Goal: Task Accomplishment & Management: Use online tool/utility

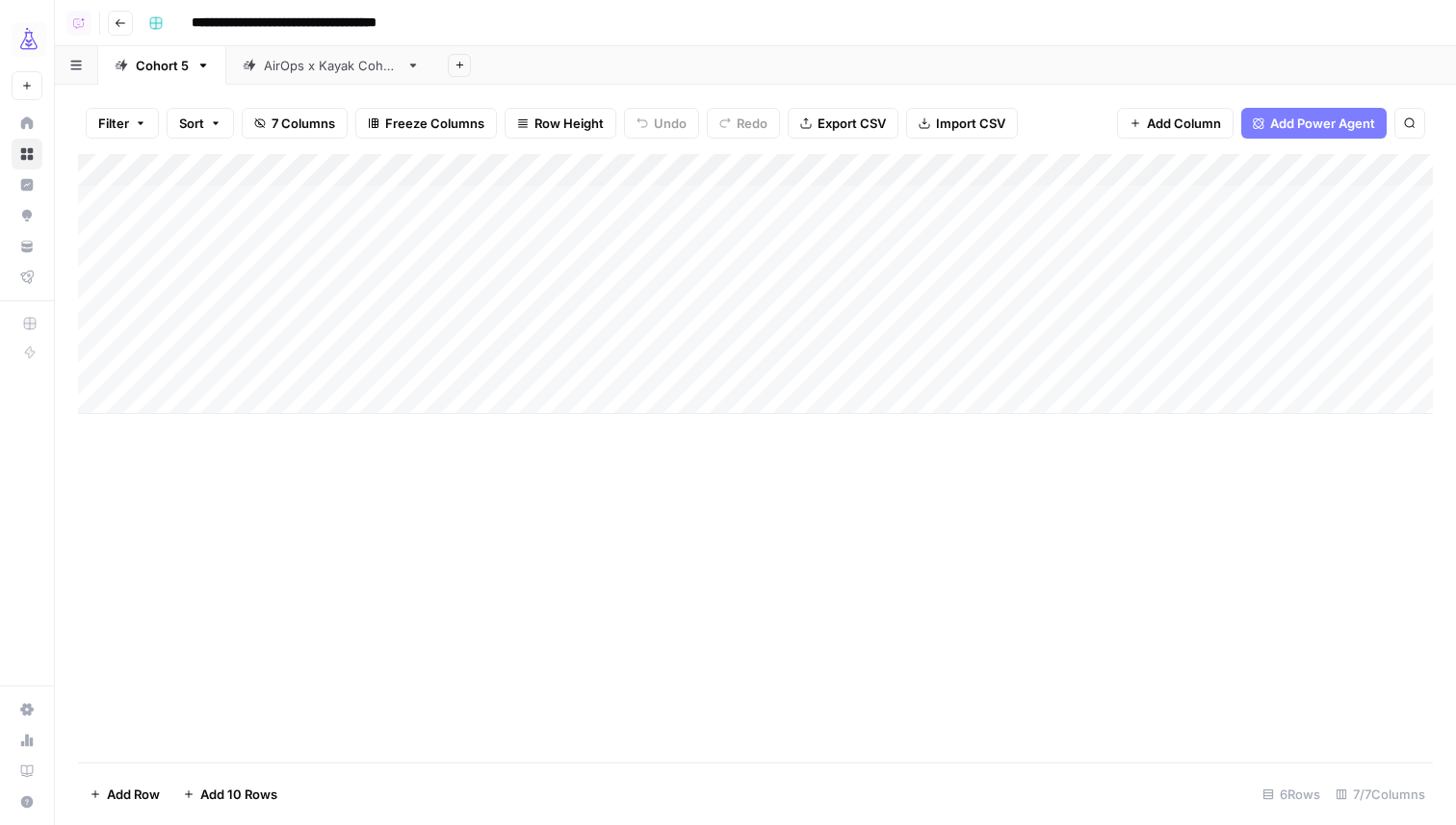
click at [579, 170] on div "Add Column" at bounding box center [755, 284] width 1355 height 260
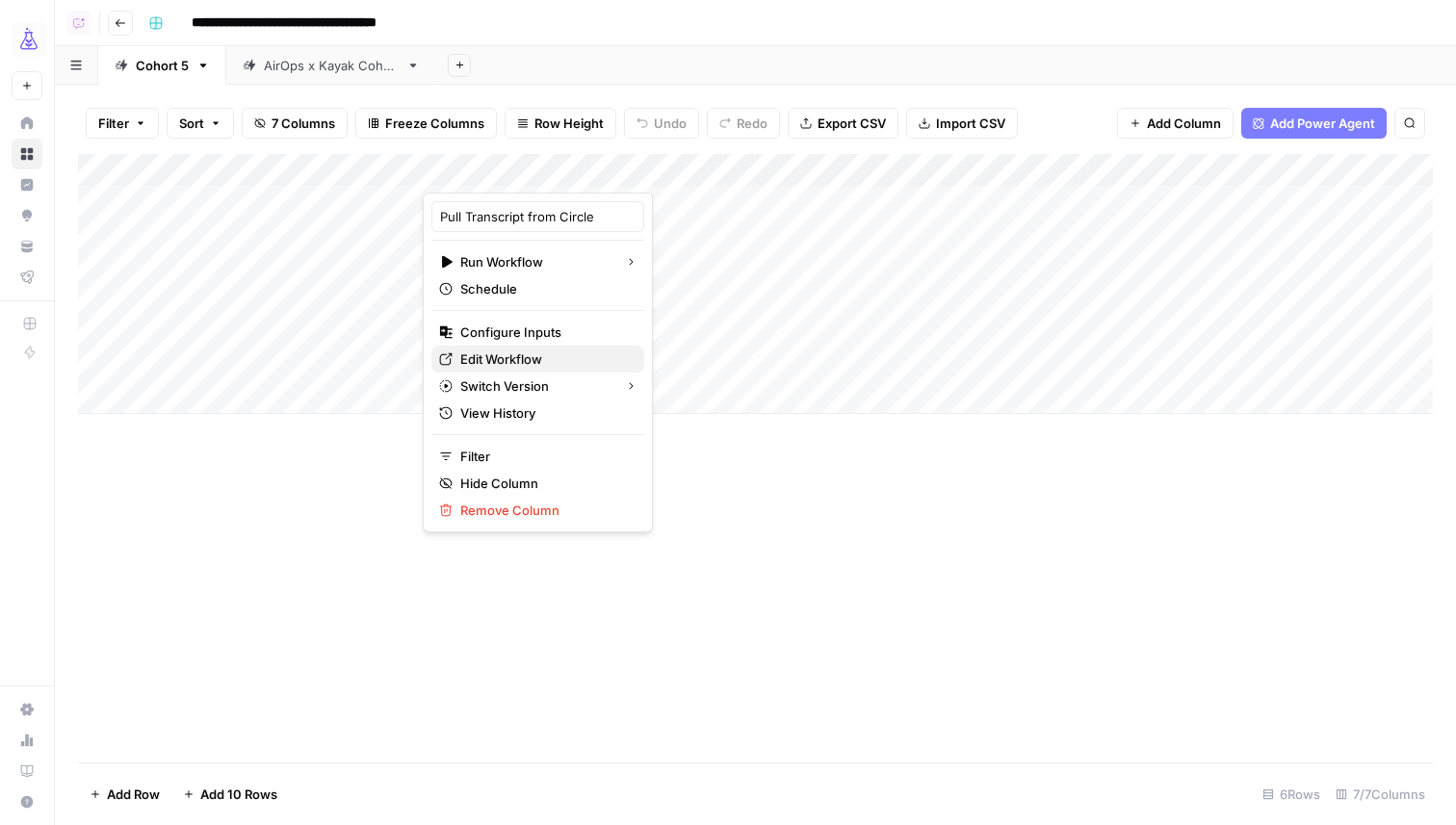
click at [512, 351] on span "Edit Workflow" at bounding box center [545, 359] width 169 height 20
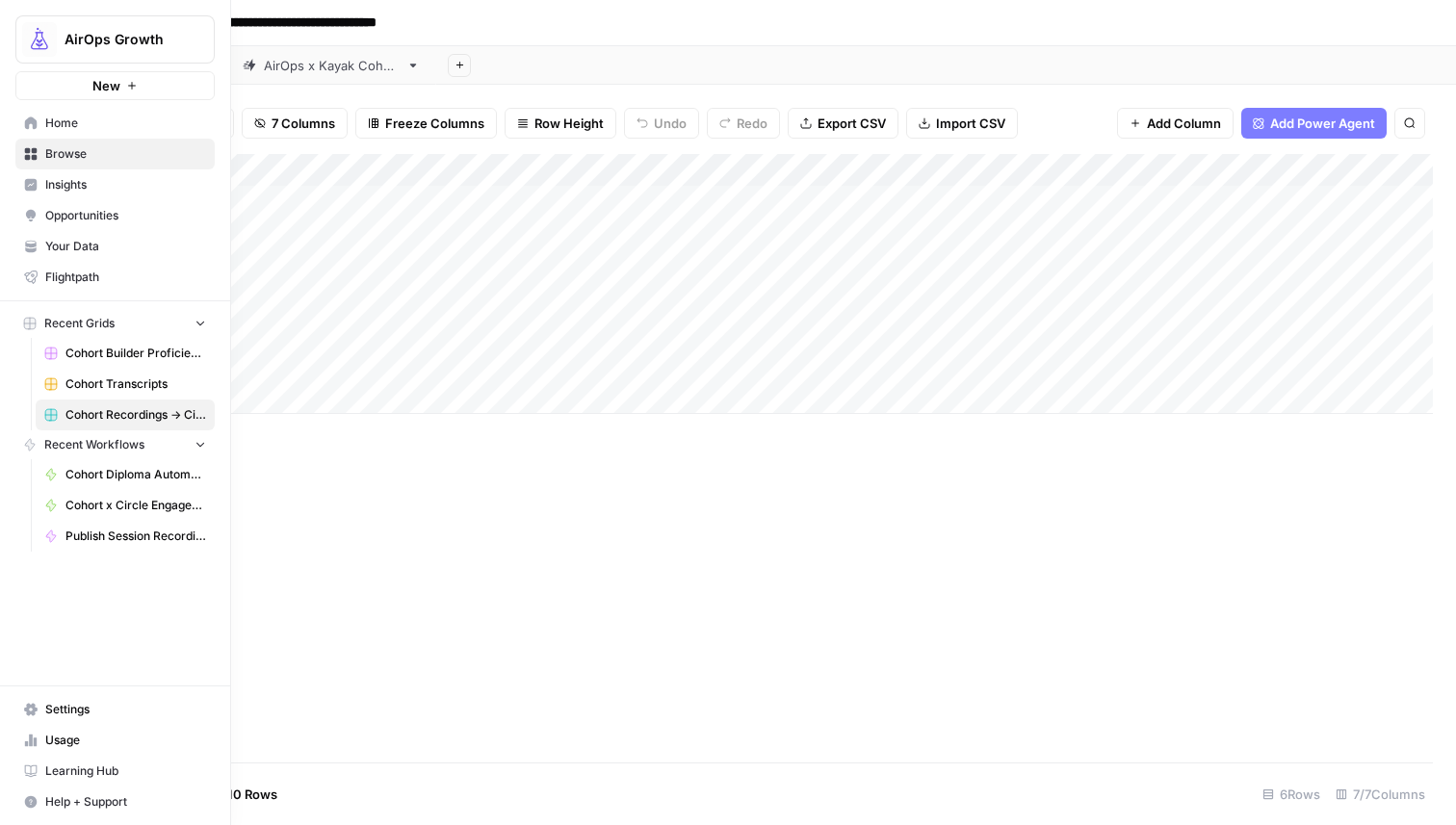
click at [39, 121] on link "Home" at bounding box center [115, 123] width 199 height 30
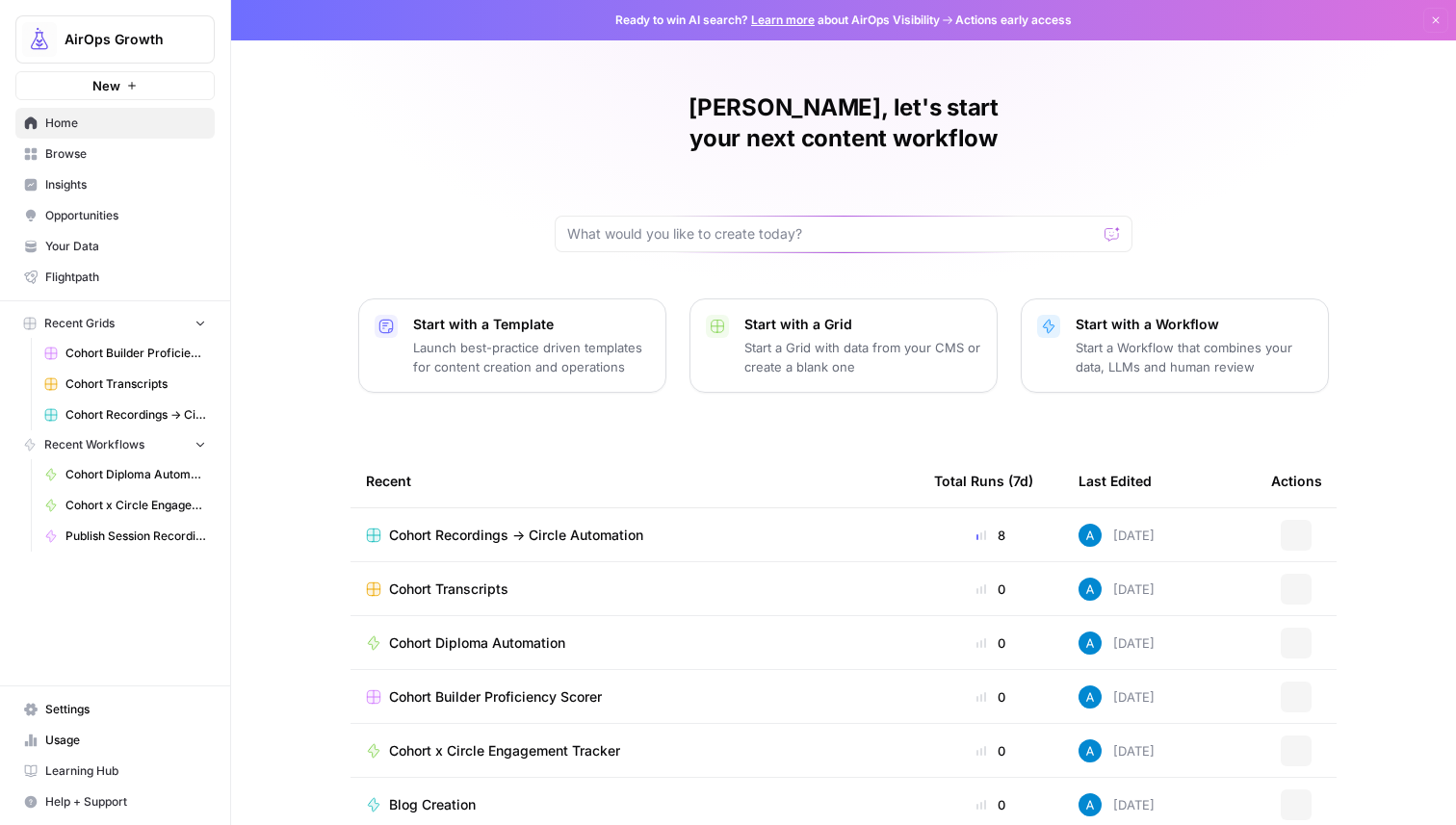
click at [155, 157] on span "Browse" at bounding box center [126, 154] width 161 height 18
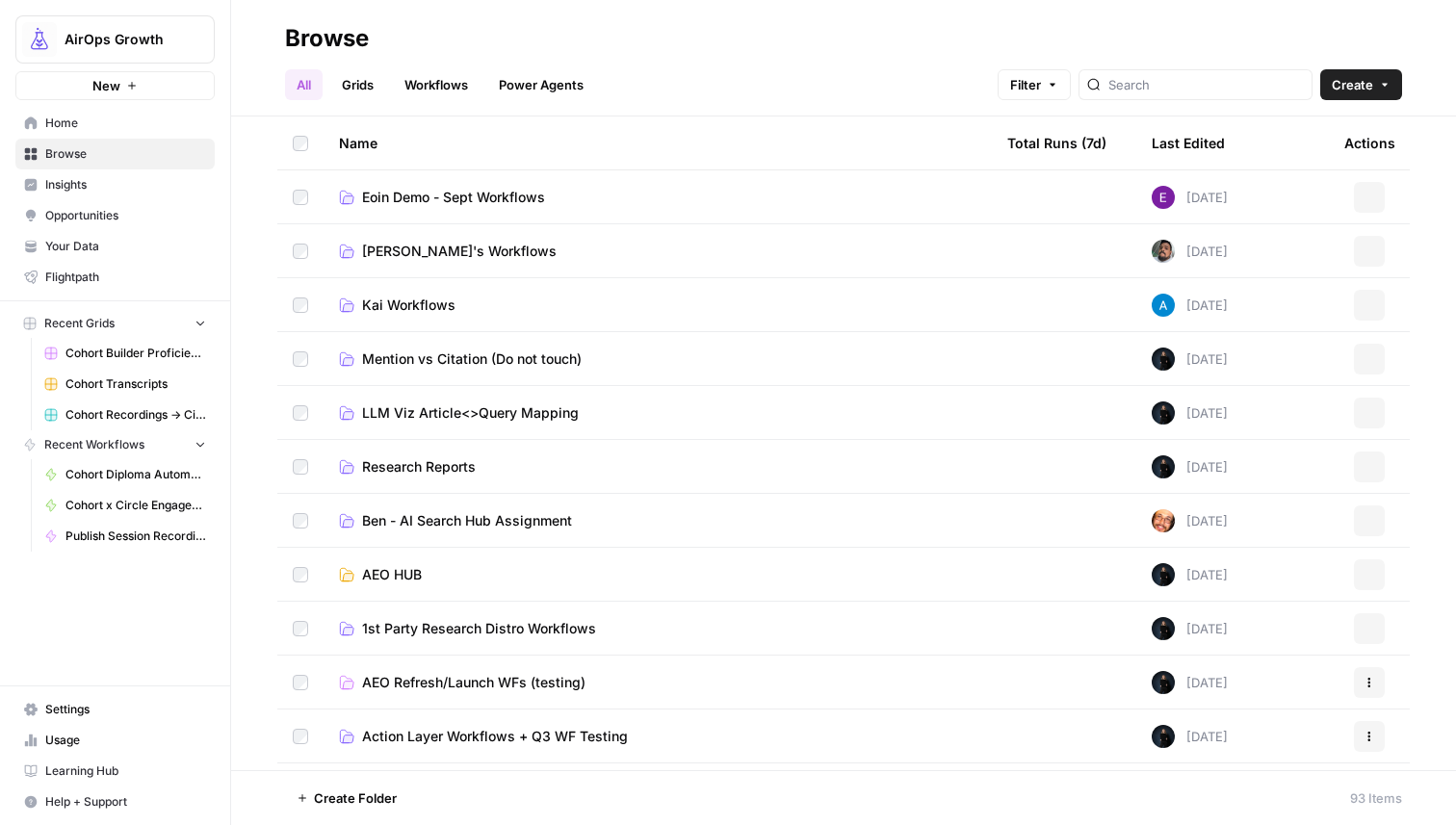
click at [1371, 90] on span "Create" at bounding box center [1353, 85] width 41 height 20
click at [1328, 183] on span "Workflow" at bounding box center [1325, 184] width 108 height 20
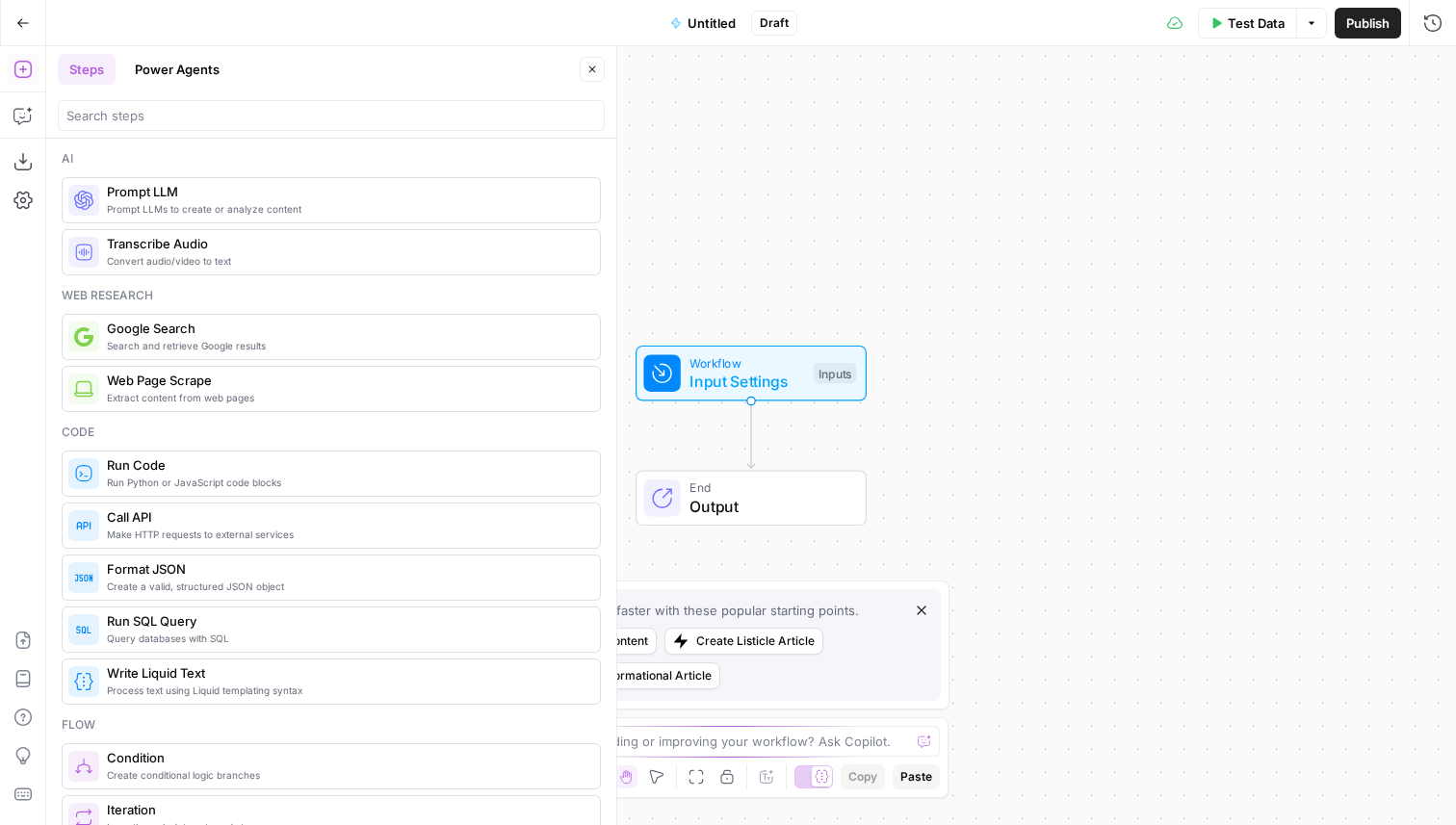
click at [192, 72] on button "Power Agents" at bounding box center [178, 69] width 108 height 30
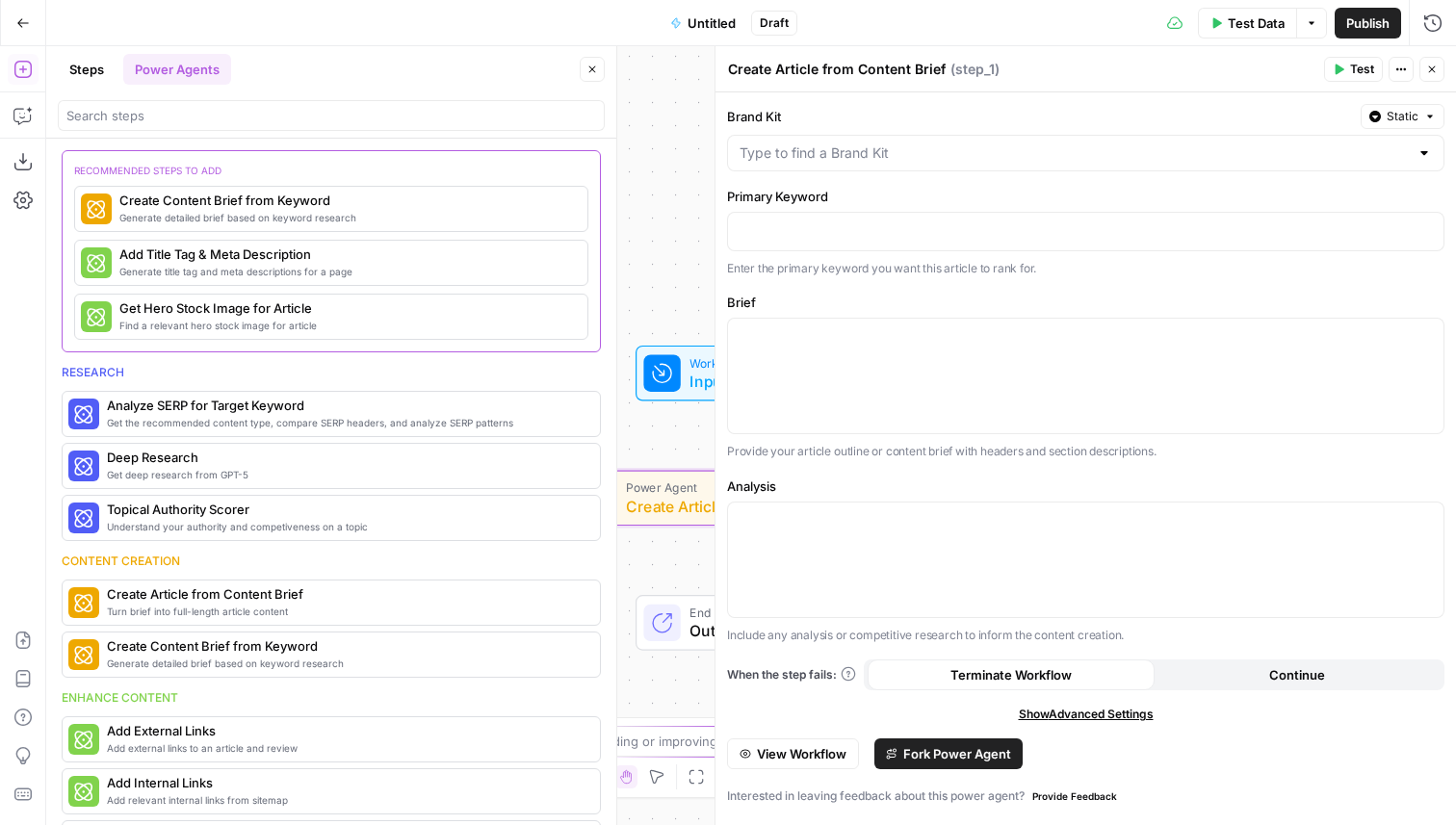
click at [938, 762] on span "Fork Power Agent" at bounding box center [958, 754] width 108 height 20
